Goal: Information Seeking & Learning: Learn about a topic

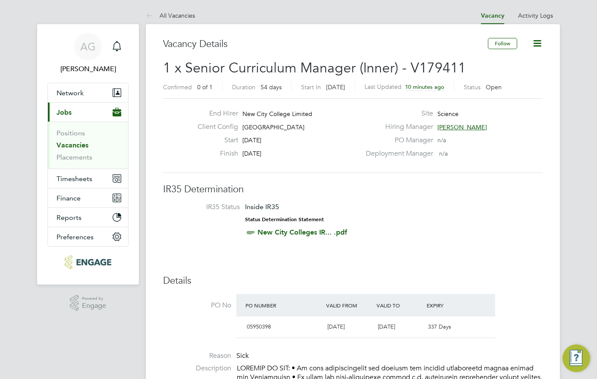
scroll to position [86, 0]
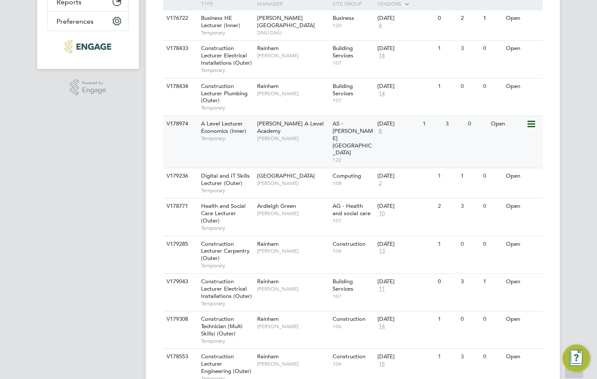
scroll to position [259, 0]
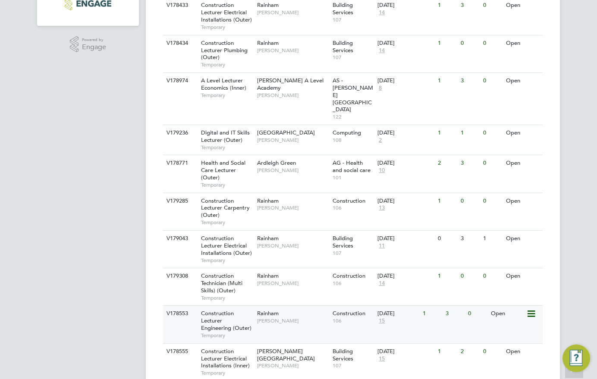
click at [440, 306] on div "1" at bounding box center [431, 314] width 22 height 16
